Goal: Check status

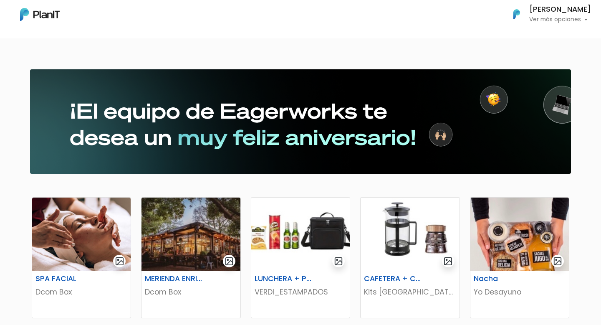
click at [561, 25] on button "Guillermo fiorina Ver más opciones" at bounding box center [546, 14] width 88 height 22
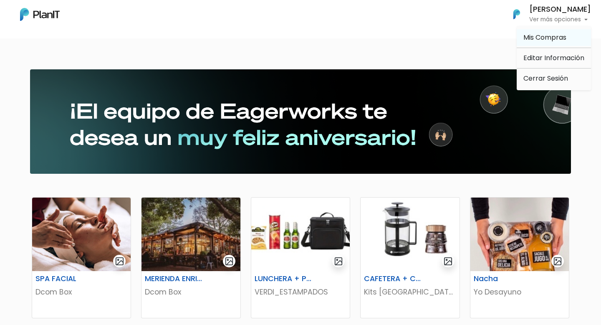
click at [550, 40] on span "Mis Compras" at bounding box center [544, 38] width 43 height 10
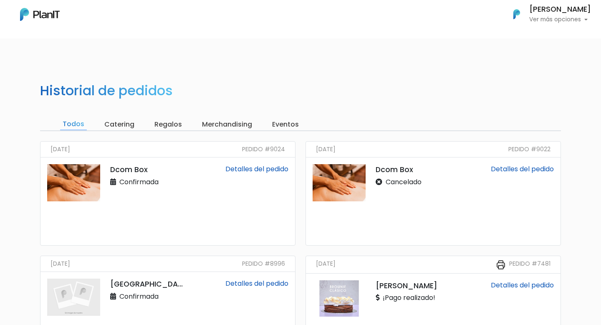
scroll to position [67, 0]
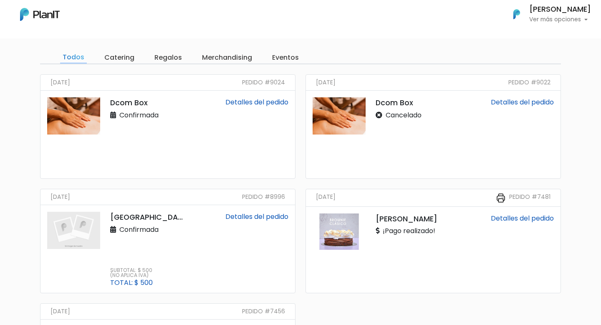
click at [248, 100] on link "Detalles del pedido" at bounding box center [256, 102] width 63 height 10
